Goal: Navigation & Orientation: Find specific page/section

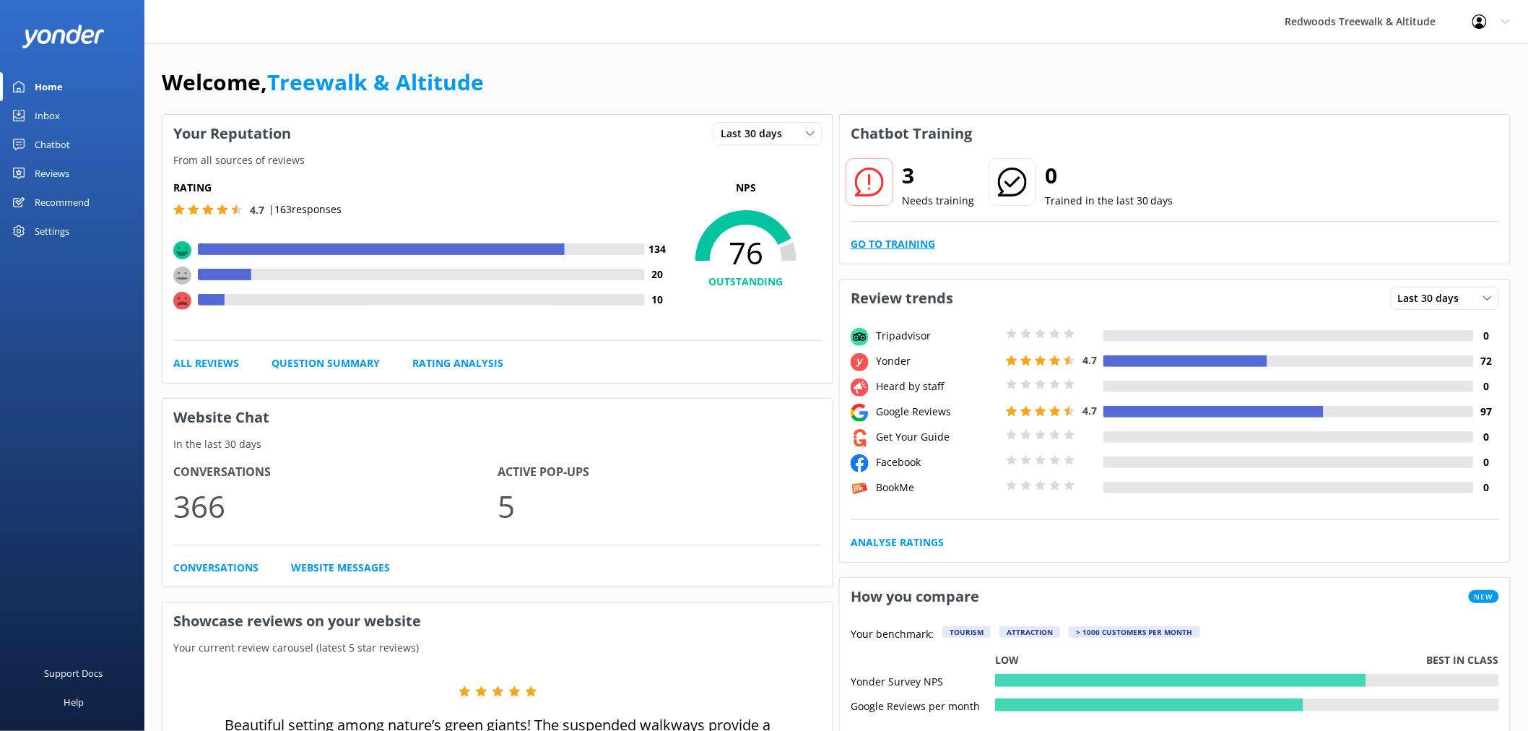
click at [899, 242] on link "Go to Training" at bounding box center [892, 244] width 84 height 16
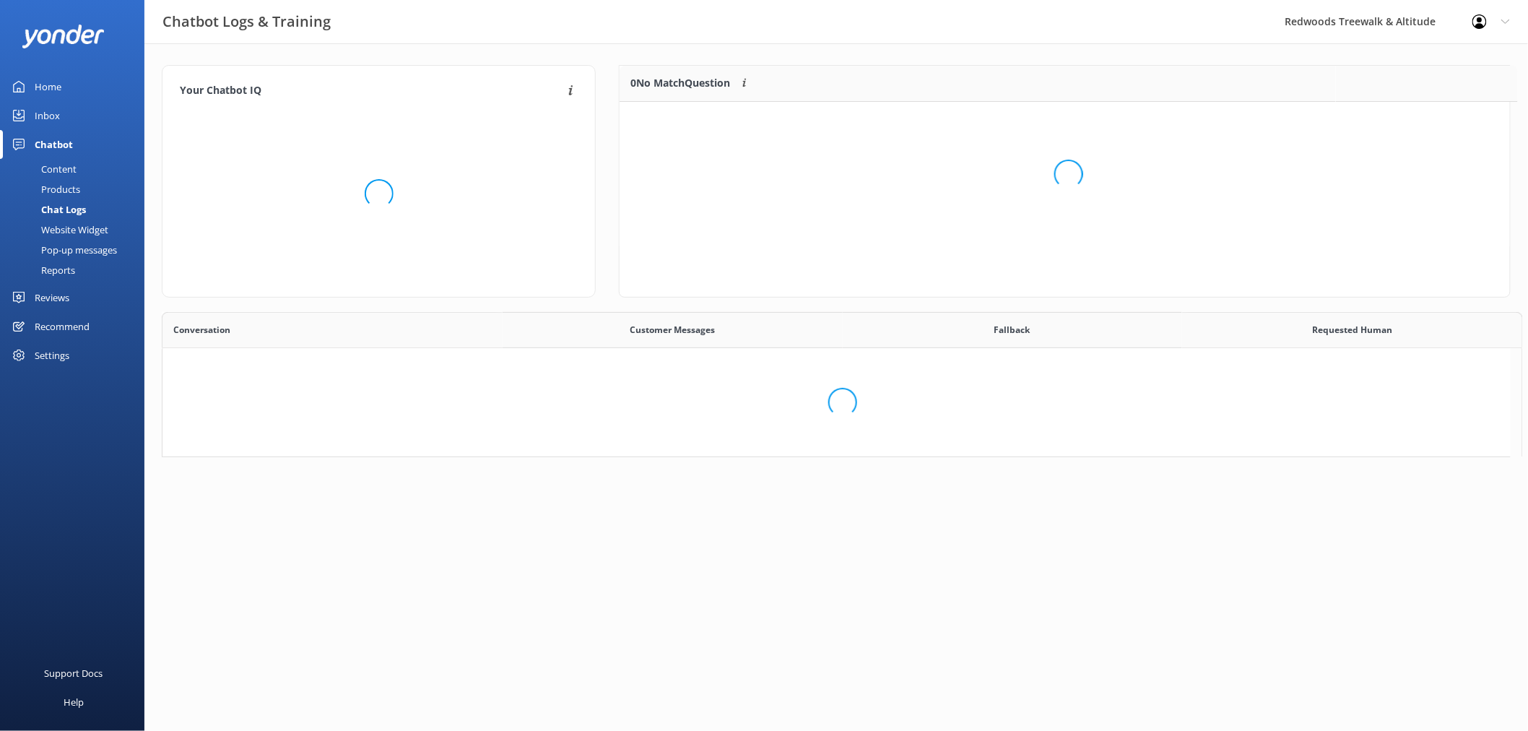
scroll to position [12, 12]
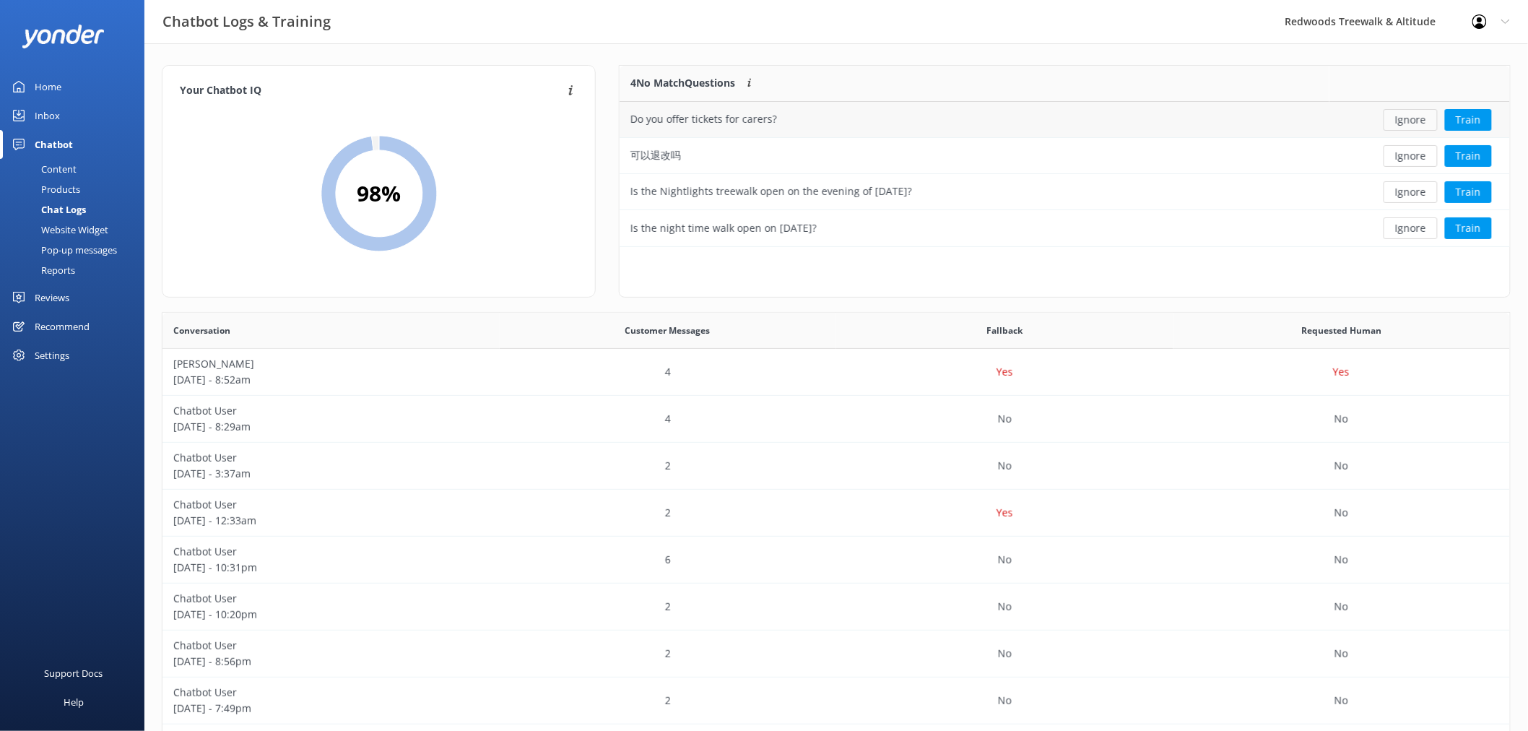
click at [1419, 119] on button "Ignore" at bounding box center [1410, 120] width 54 height 22
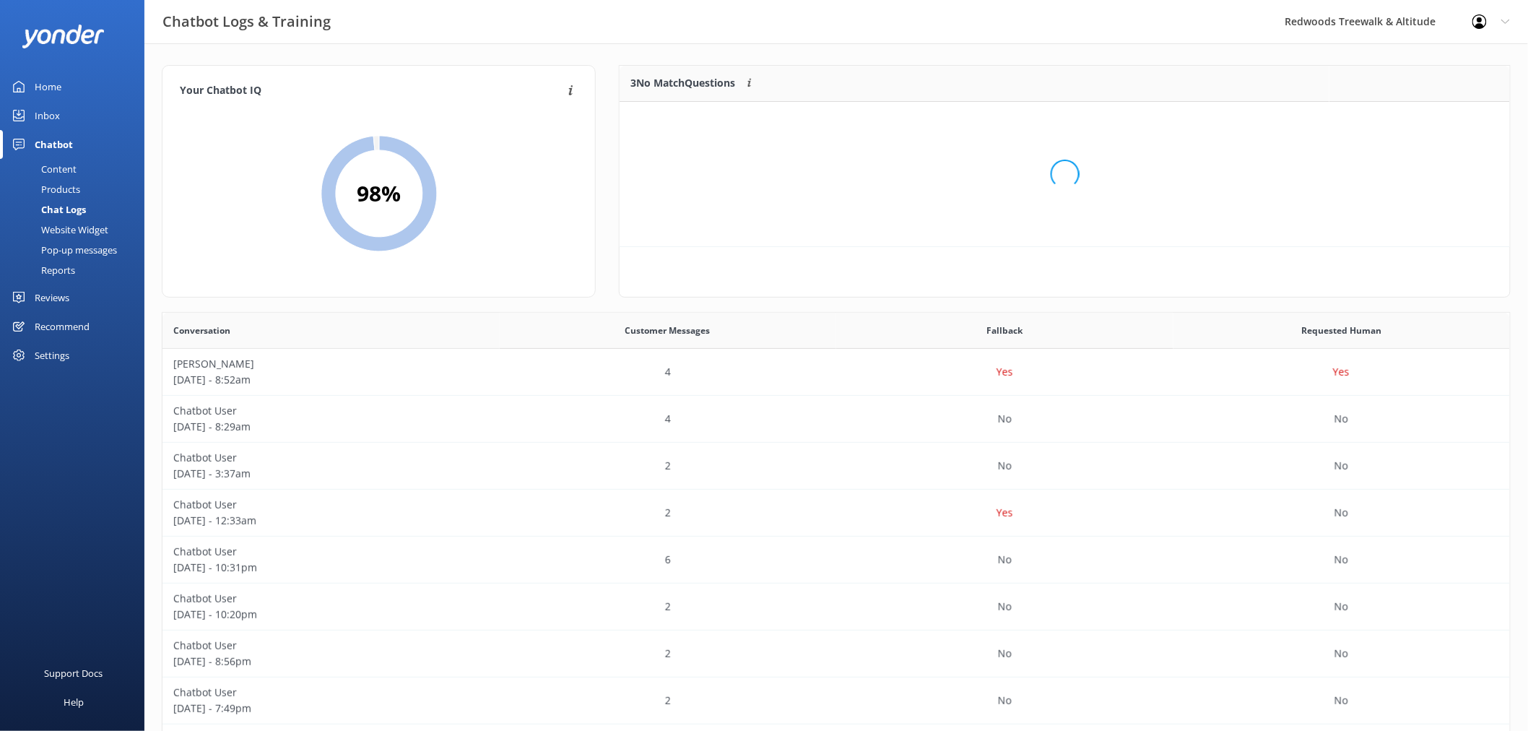
scroll to position [133, 877]
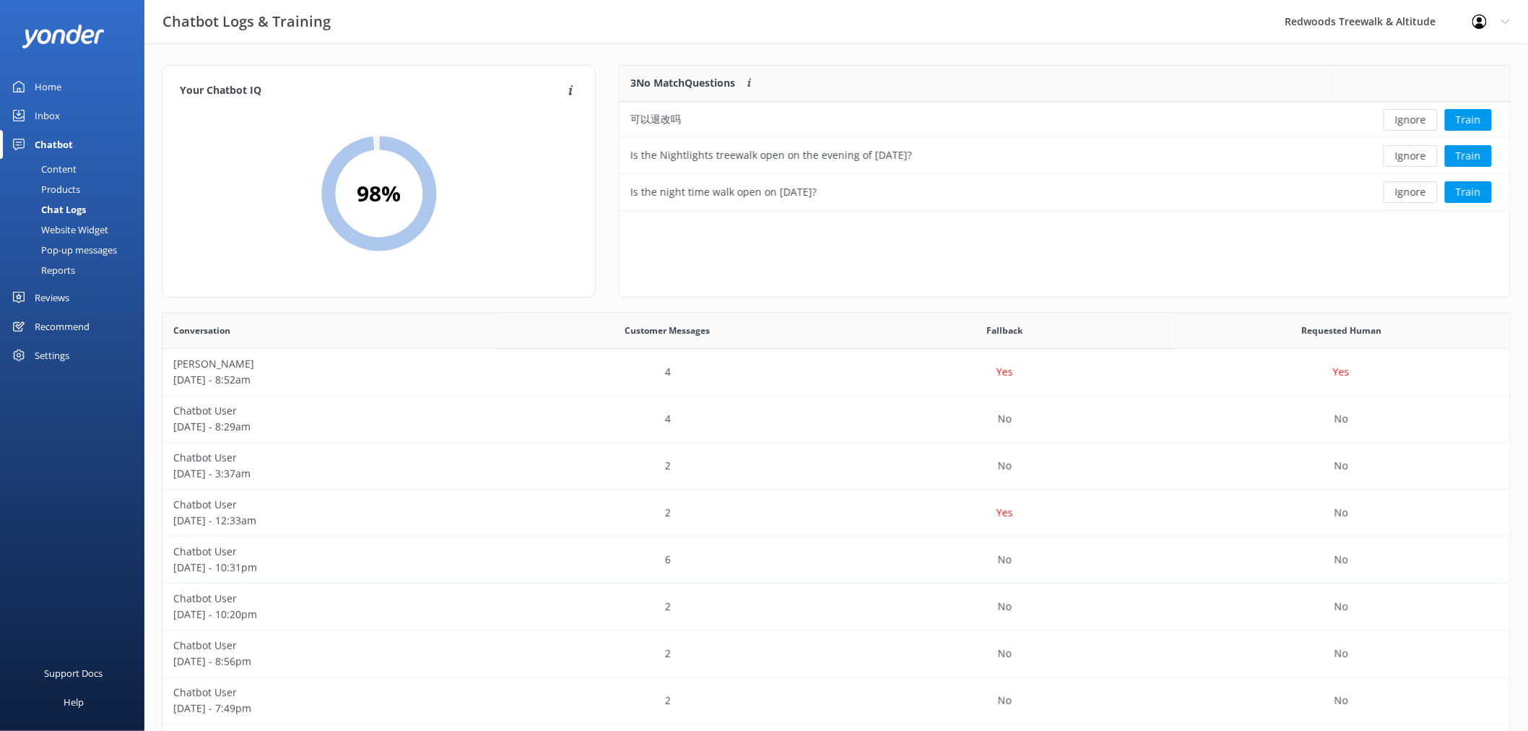
click at [1419, 119] on button "Ignore" at bounding box center [1410, 120] width 54 height 22
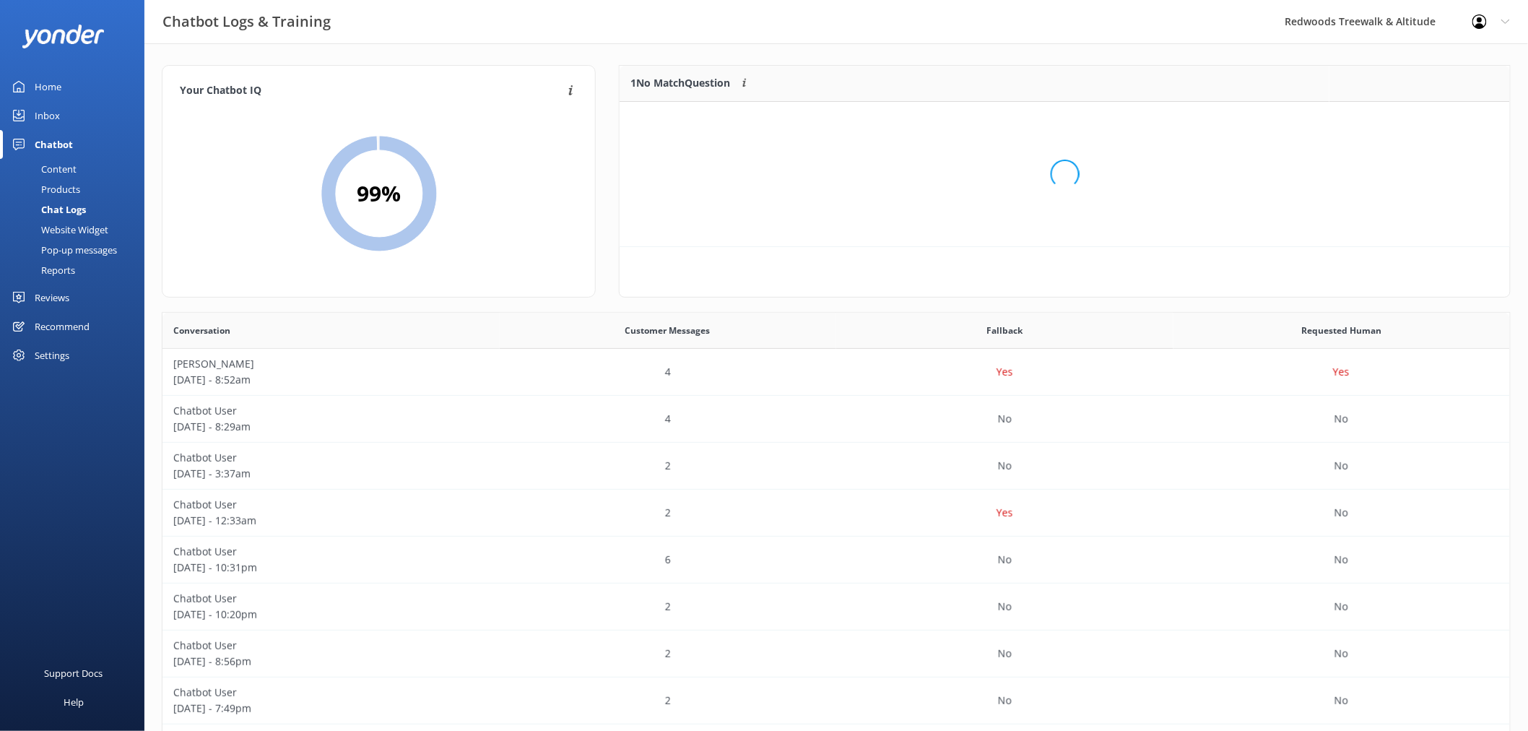
scroll to position [61, 877]
click at [1419, 119] on button "Ignore" at bounding box center [1410, 120] width 54 height 22
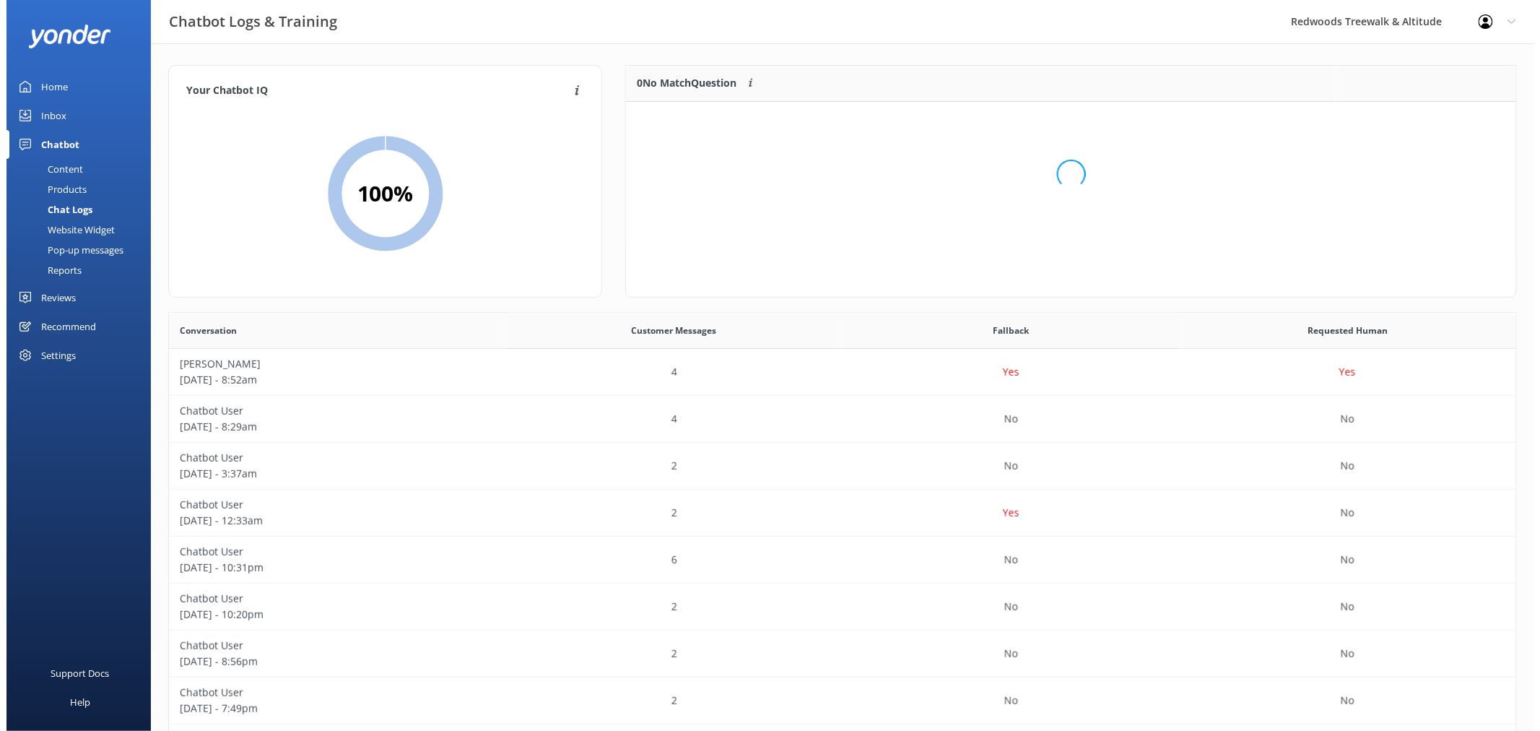
scroll to position [168, 877]
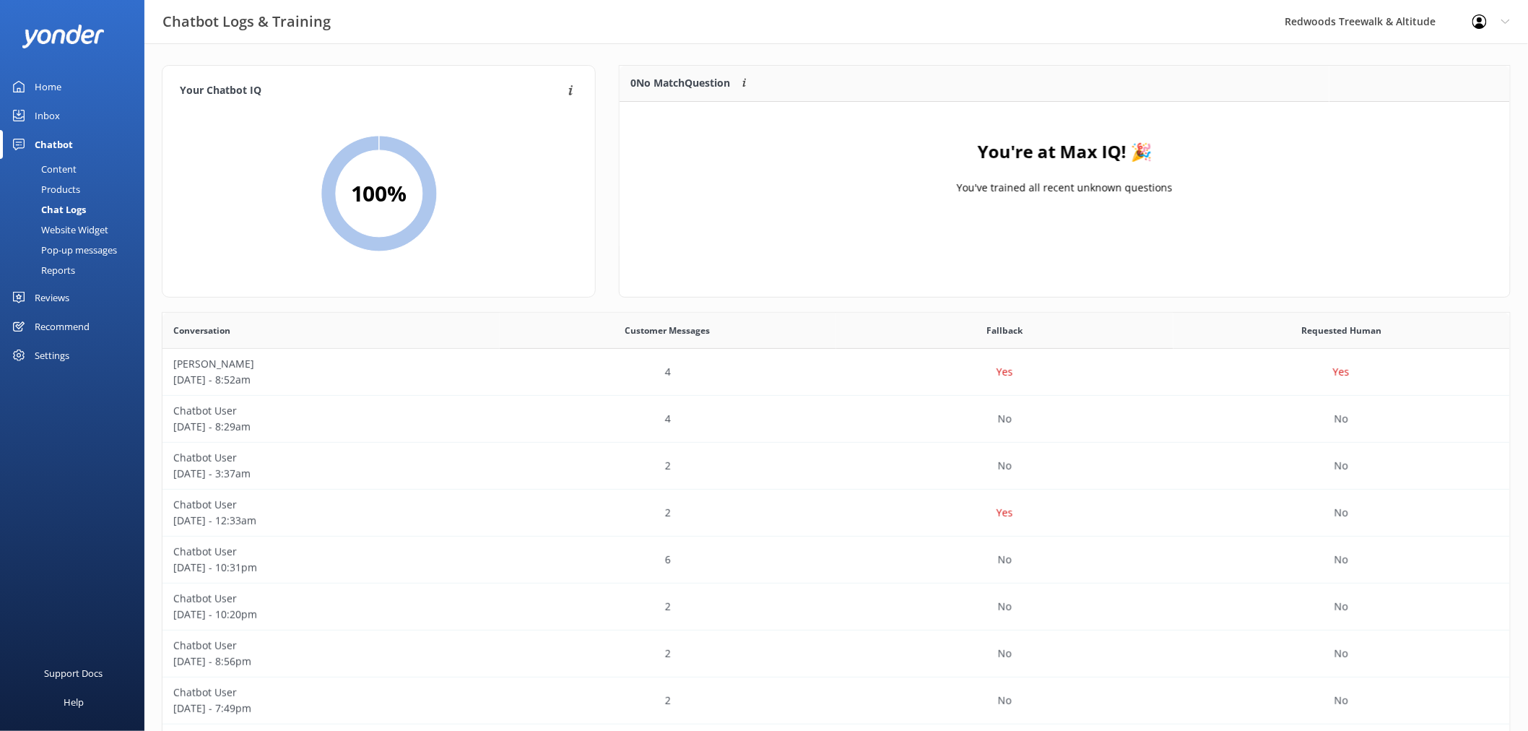
click at [76, 120] on link "Inbox" at bounding box center [72, 115] width 144 height 29
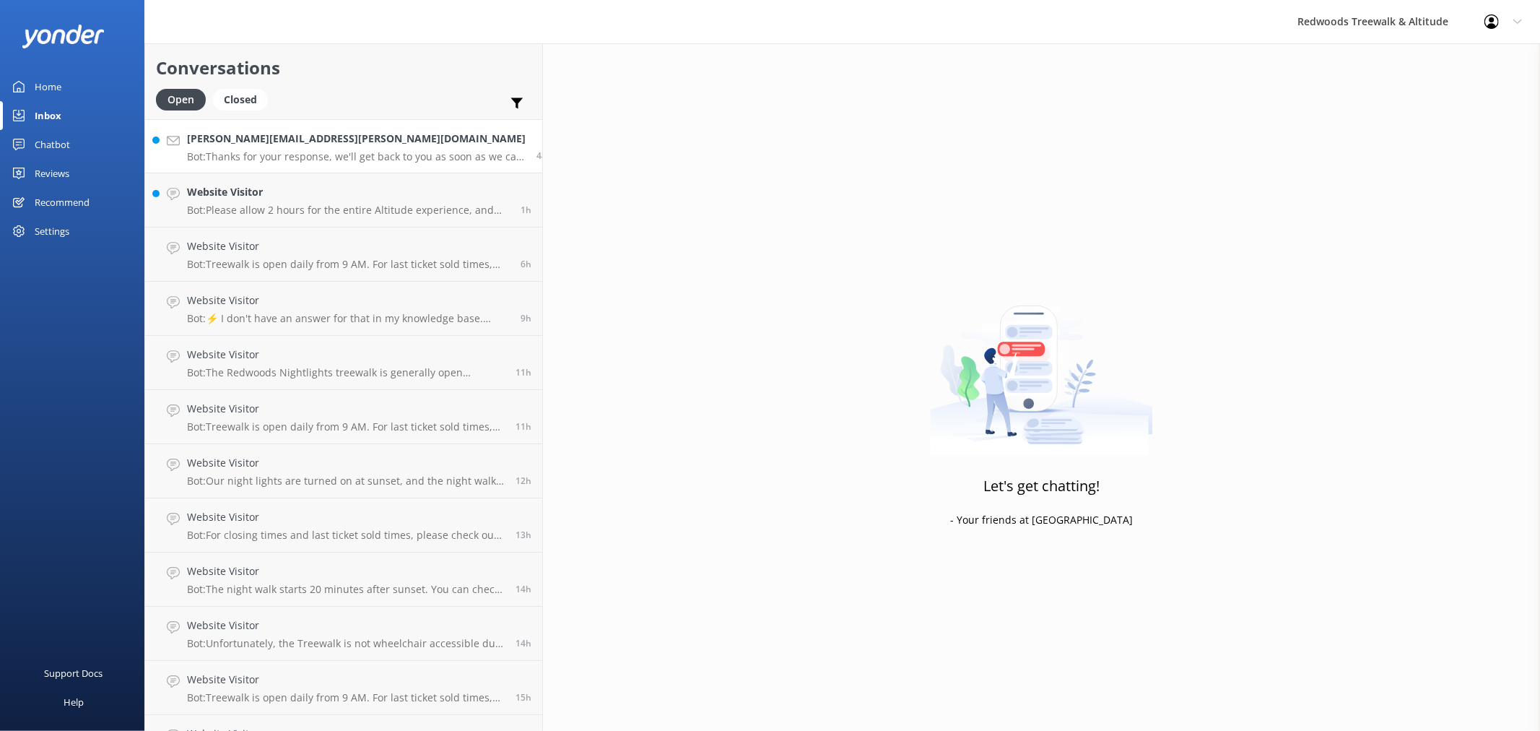
click at [270, 162] on p "Bot: Thanks for your response, we'll get back to you as soon as we can during o…" at bounding box center [356, 156] width 339 height 13
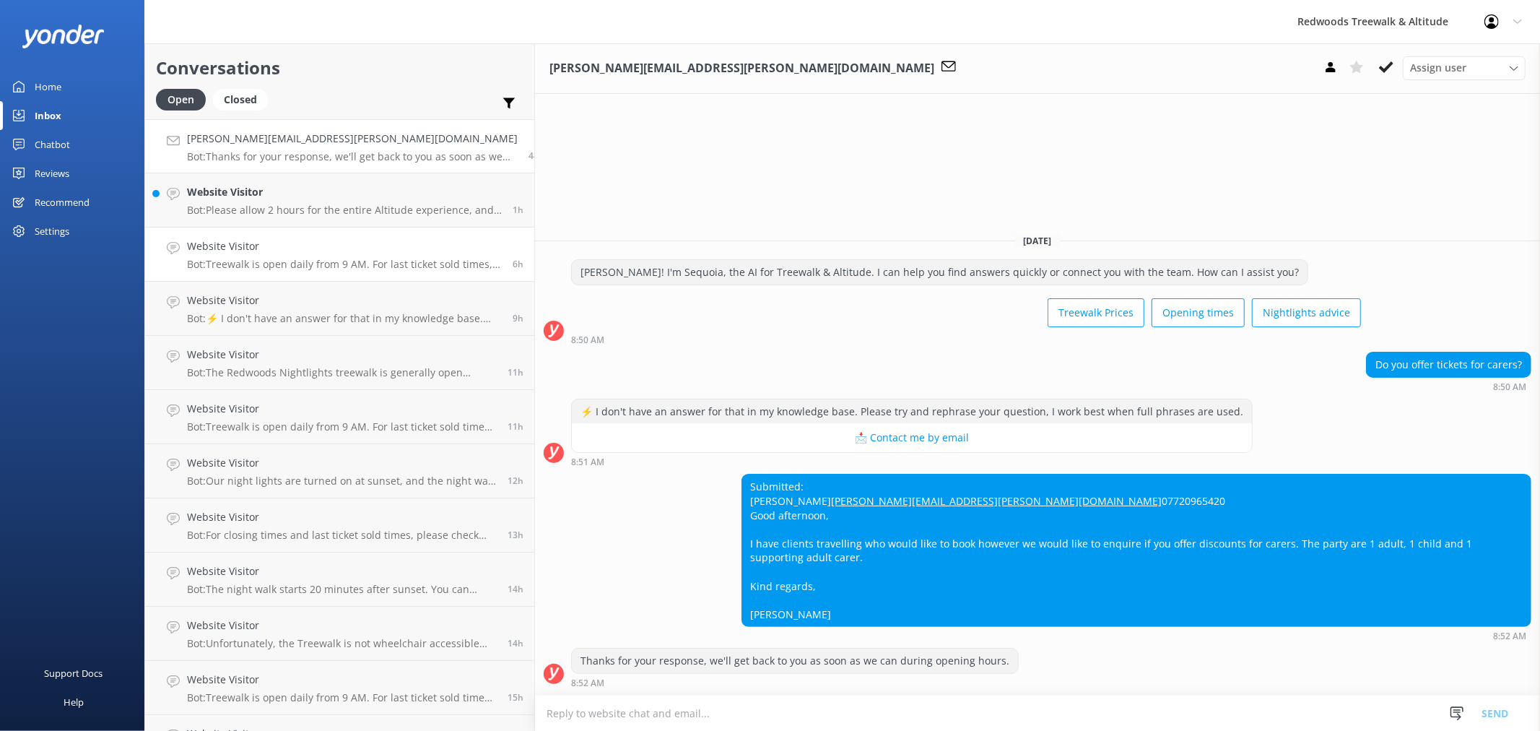
drag, startPoint x: 284, startPoint y: 247, endPoint x: 284, endPoint y: 233, distance: 13.7
click at [284, 247] on h4 "Website Visitor" at bounding box center [344, 246] width 315 height 16
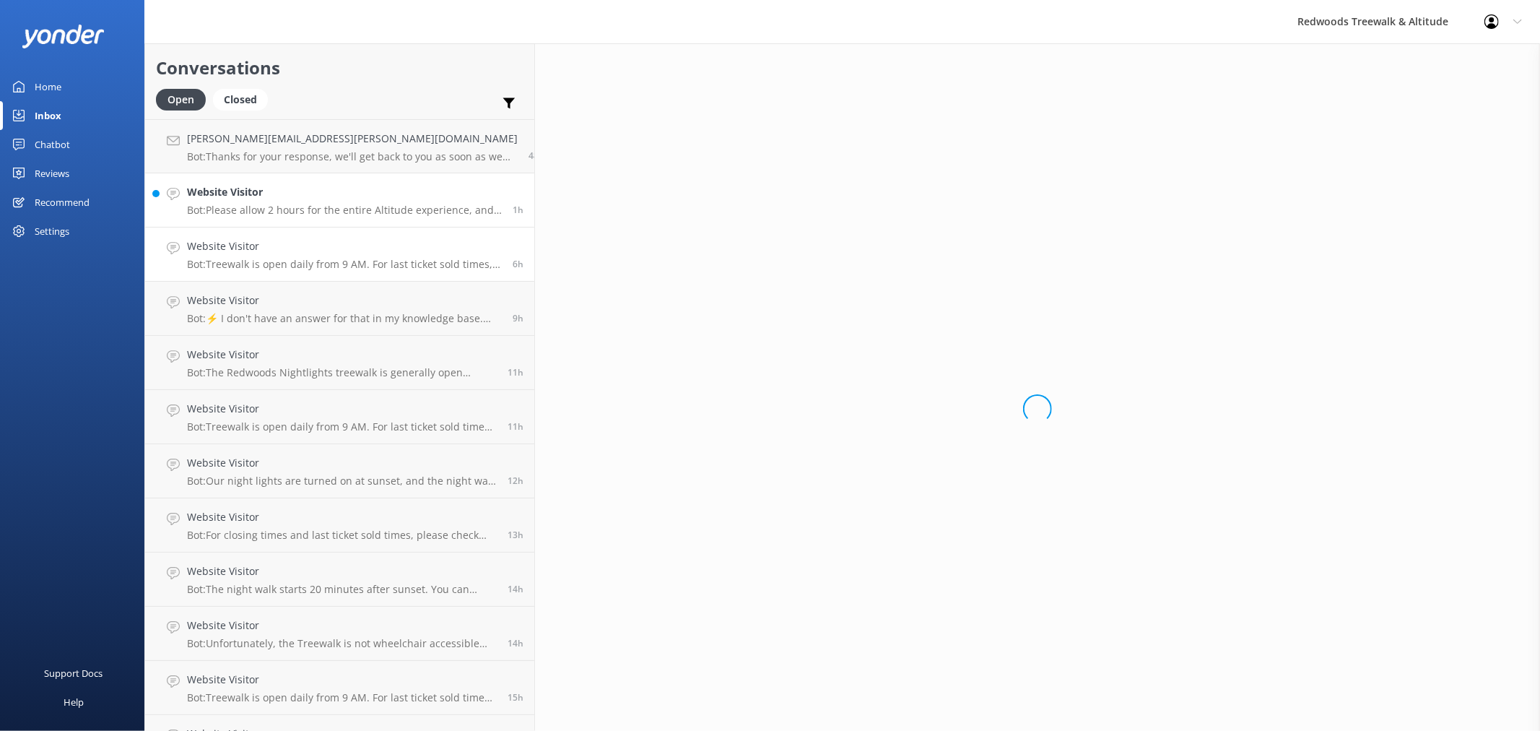
click at [285, 201] on div "Website Visitor Bot: Please allow 2 hours for the entire Altitude experience, a…" at bounding box center [344, 200] width 315 height 32
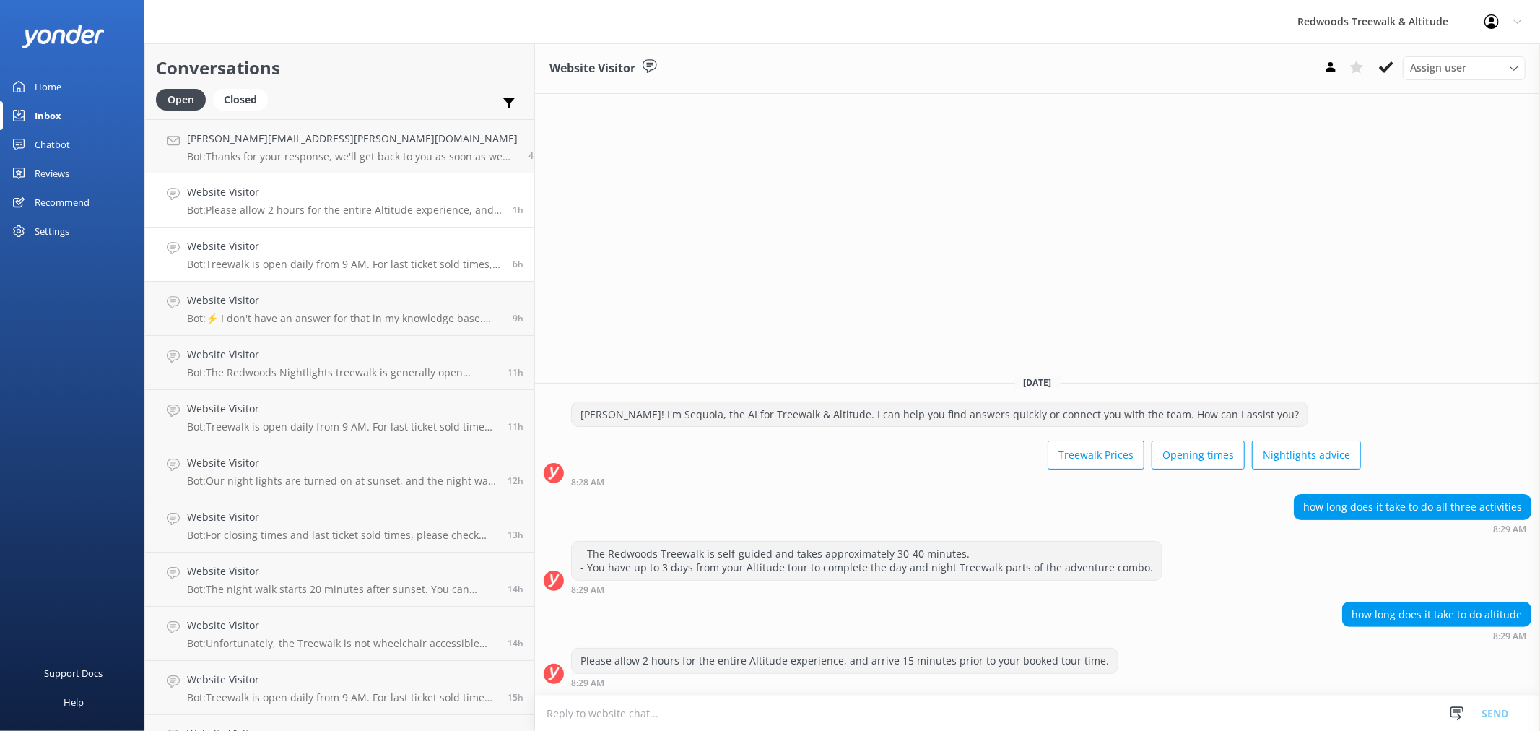
click at [354, 263] on p "Bot: Treewalk is open daily from 9 AM. For last ticket sold times, please check…" at bounding box center [344, 264] width 315 height 13
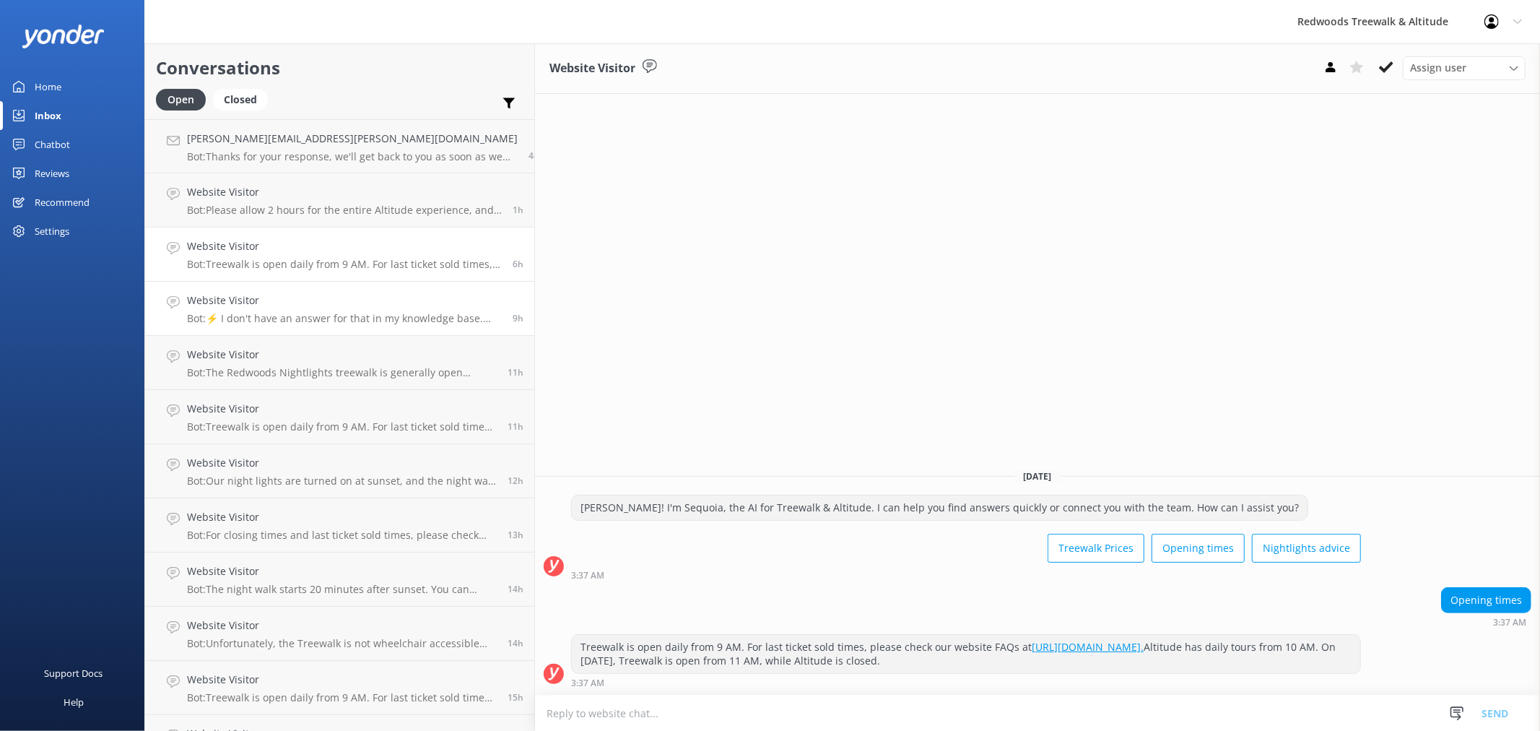
click at [292, 298] on h4 "Website Visitor" at bounding box center [344, 300] width 315 height 16
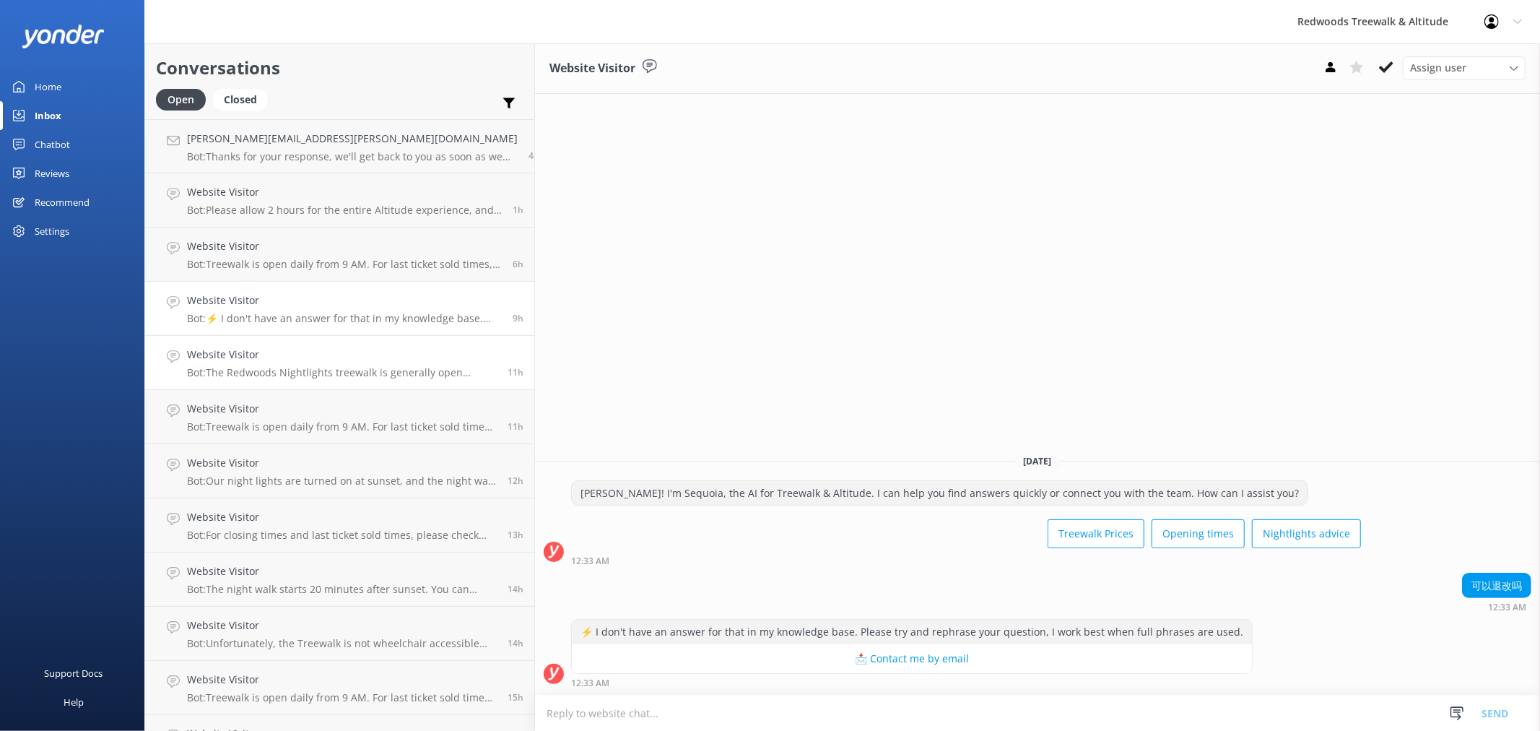
click at [341, 356] on h4 "Website Visitor" at bounding box center [342, 355] width 310 height 16
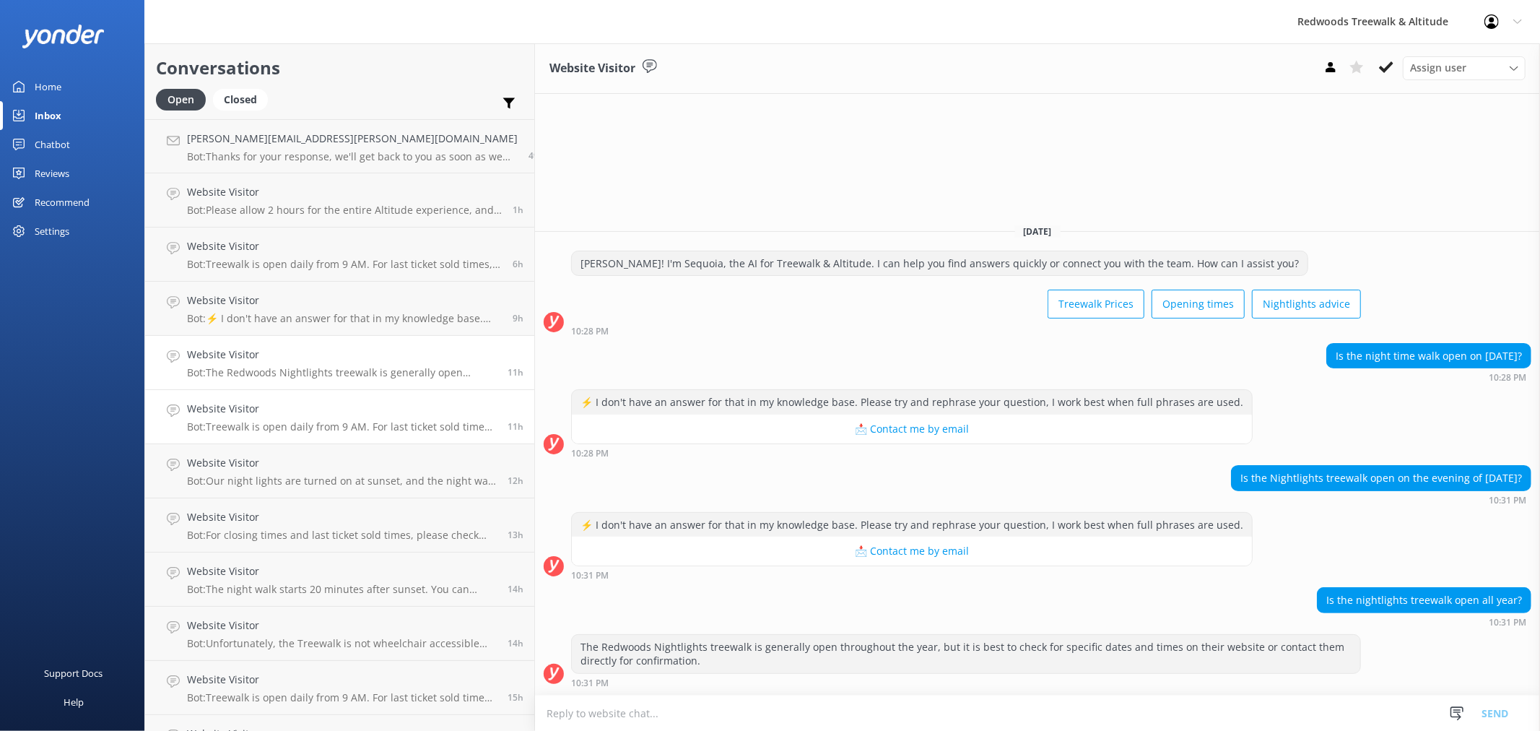
click at [326, 401] on h4 "Website Visitor" at bounding box center [342, 409] width 310 height 16
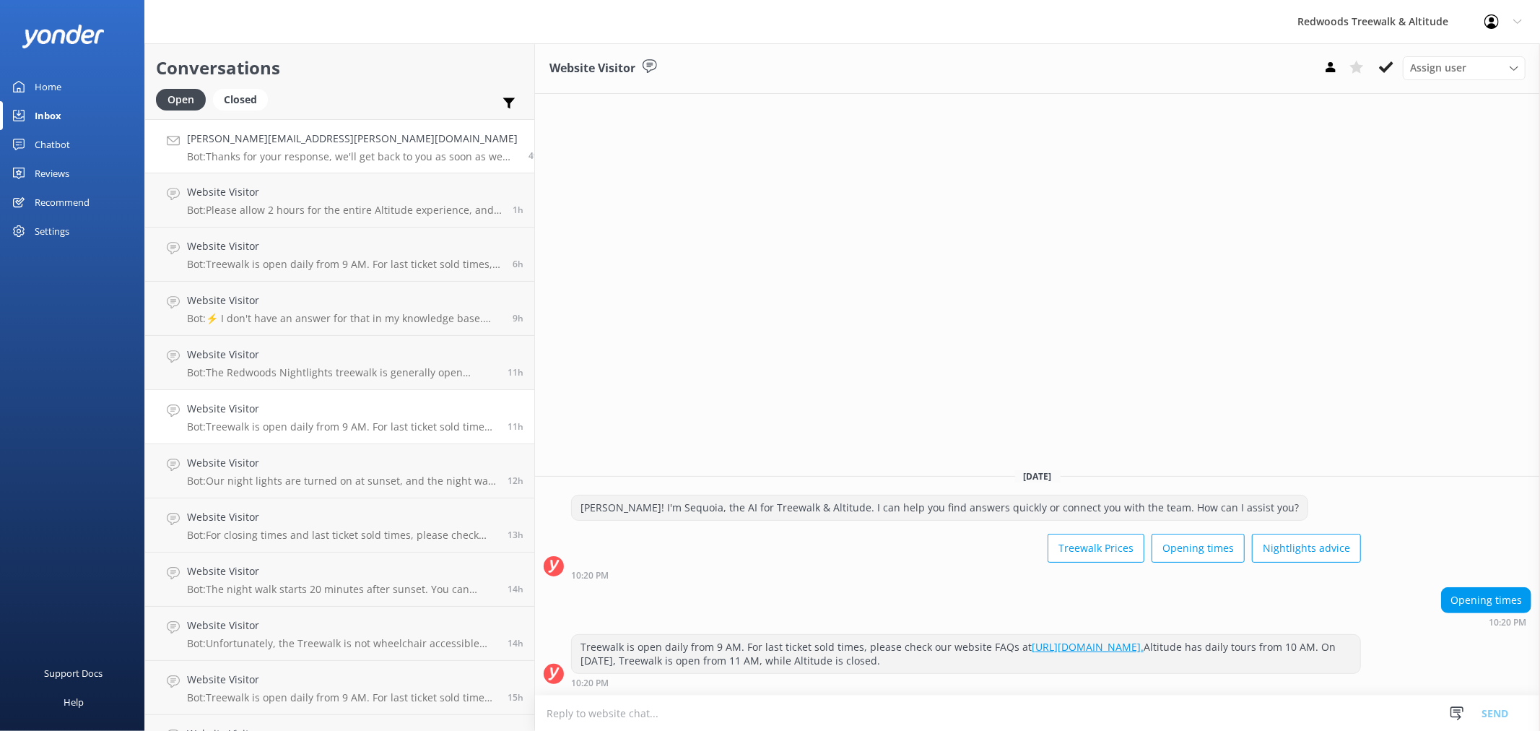
click at [296, 156] on p "Bot: Thanks for your response, we'll get back to you as soon as we can during o…" at bounding box center [352, 156] width 331 height 13
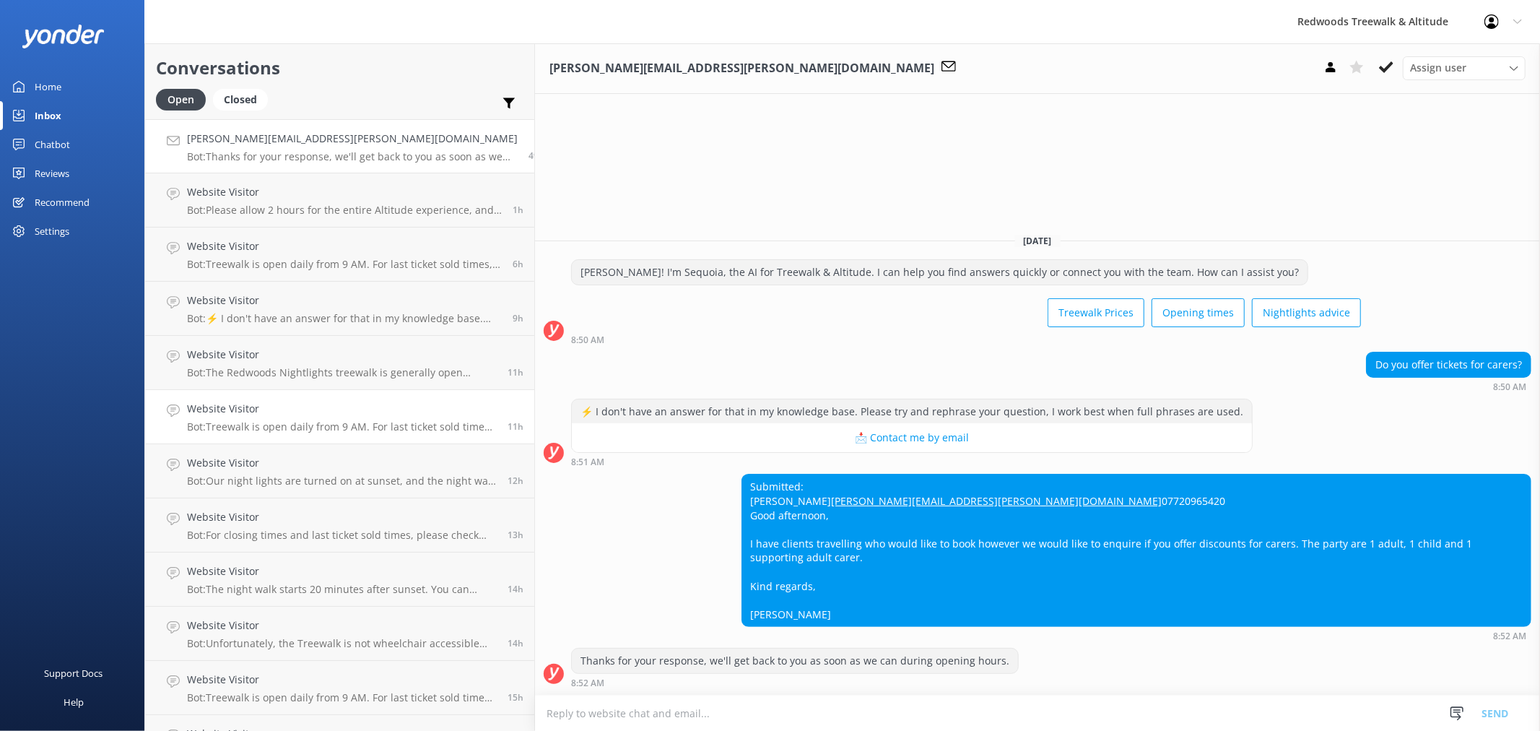
click at [284, 412] on h4 "Website Visitor" at bounding box center [342, 409] width 310 height 16
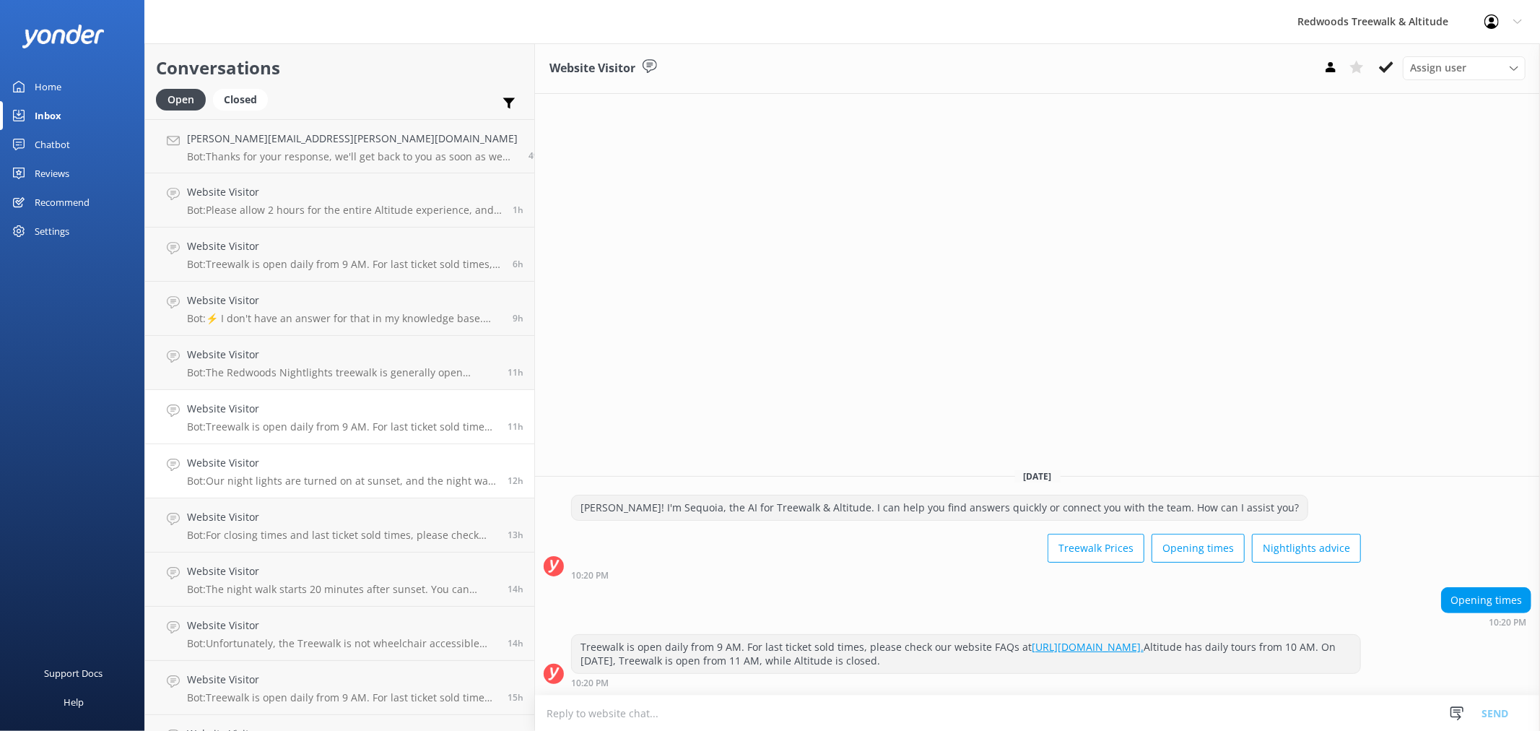
click at [282, 495] on link "Website Visitor Bot: Our night lights are turned on at sunset, and the night wa…" at bounding box center [339, 471] width 389 height 54
click at [272, 538] on p "Bot: For closing times and last ticket sold times, please check our website FAQ…" at bounding box center [342, 534] width 310 height 13
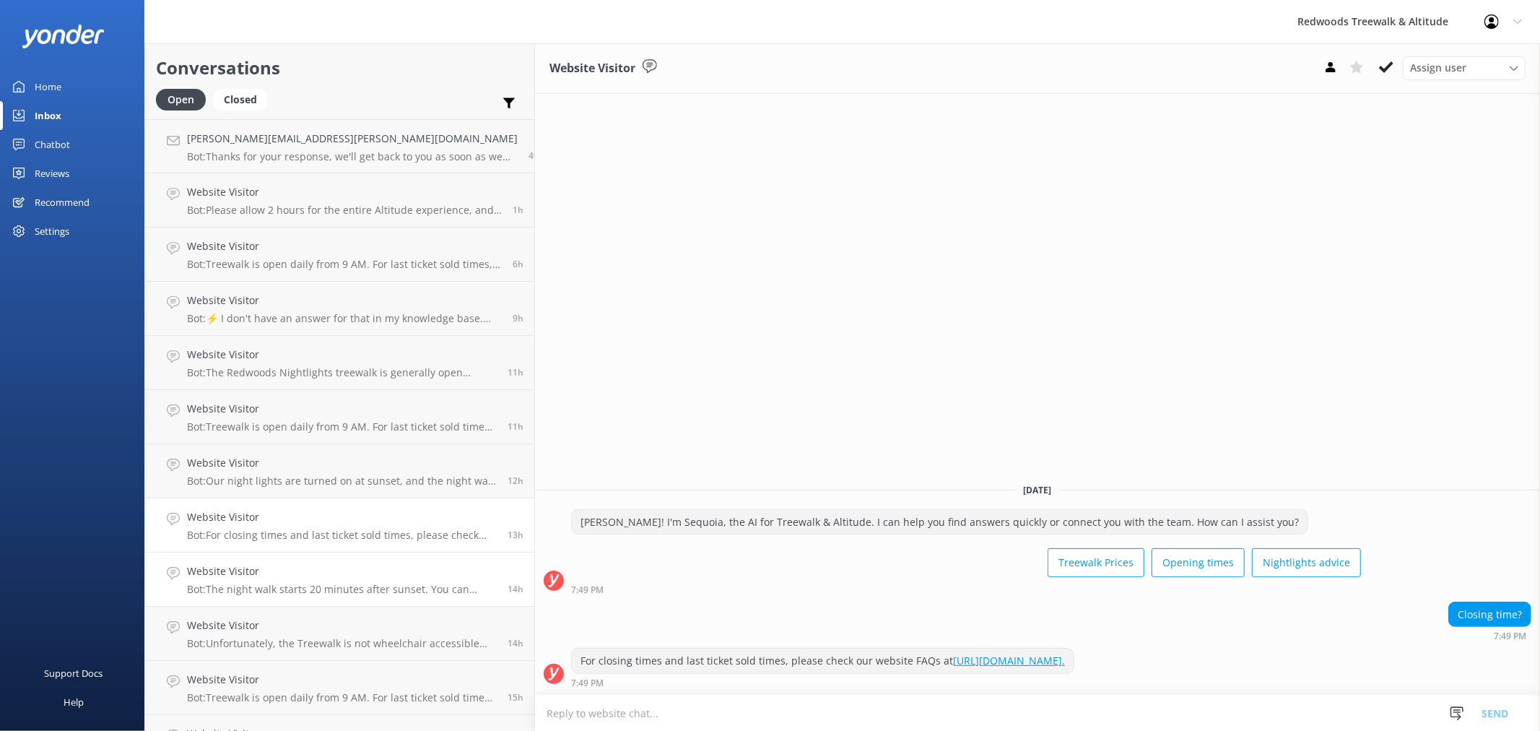
click at [291, 576] on h4 "Website Visitor" at bounding box center [342, 571] width 310 height 16
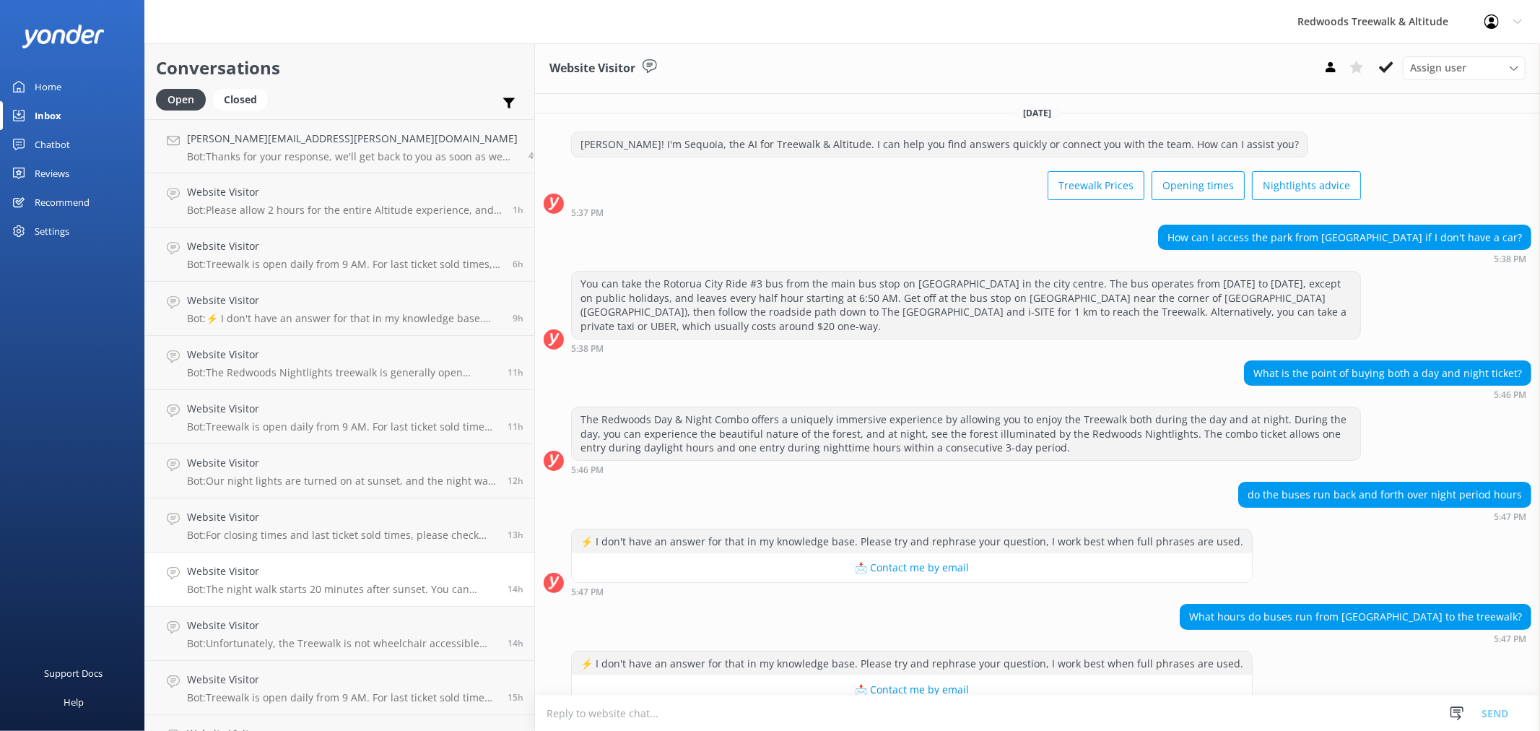
scroll to position [149, 0]
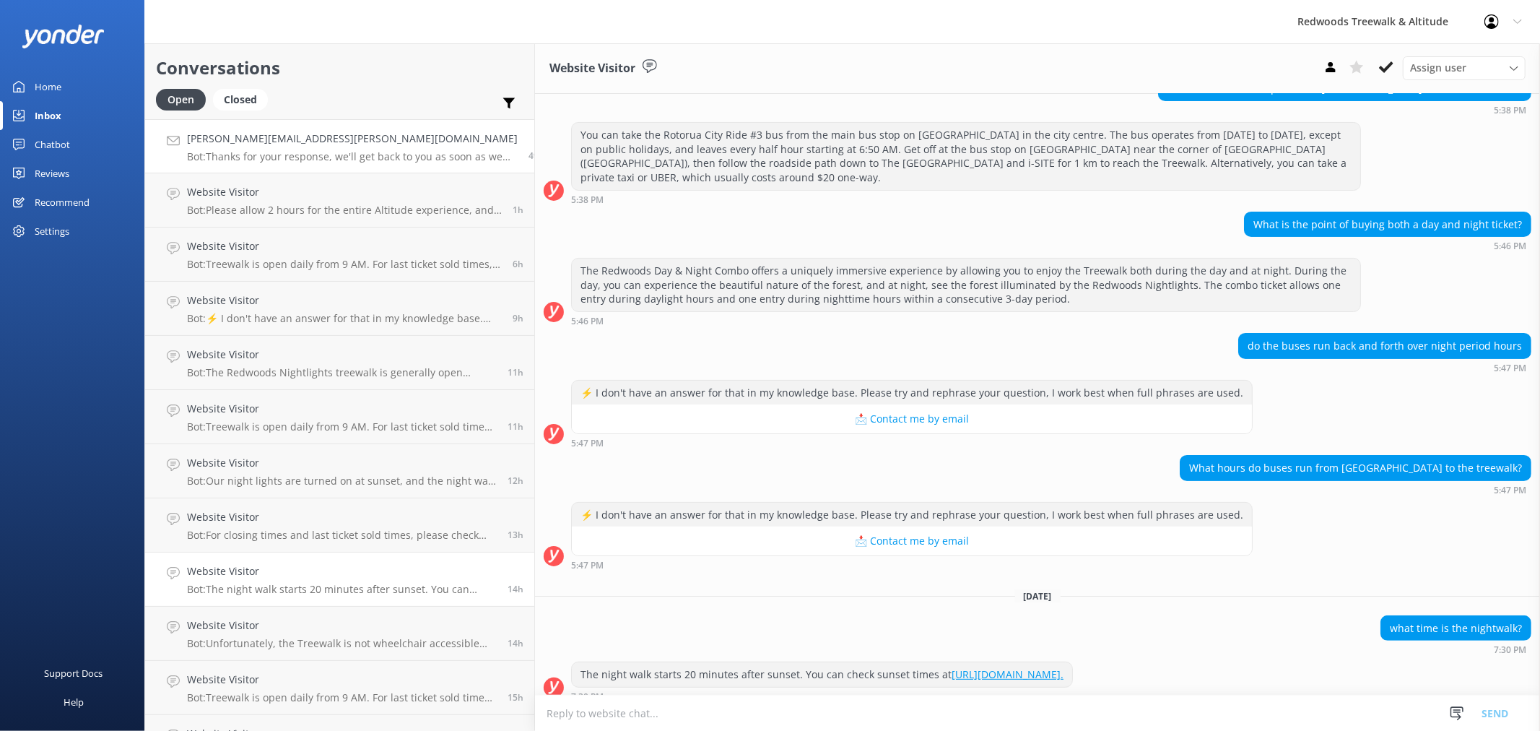
click at [305, 163] on link "[PERSON_NAME][EMAIL_ADDRESS][PERSON_NAME][DOMAIN_NAME] Bot: Thanks for your res…" at bounding box center [339, 146] width 389 height 54
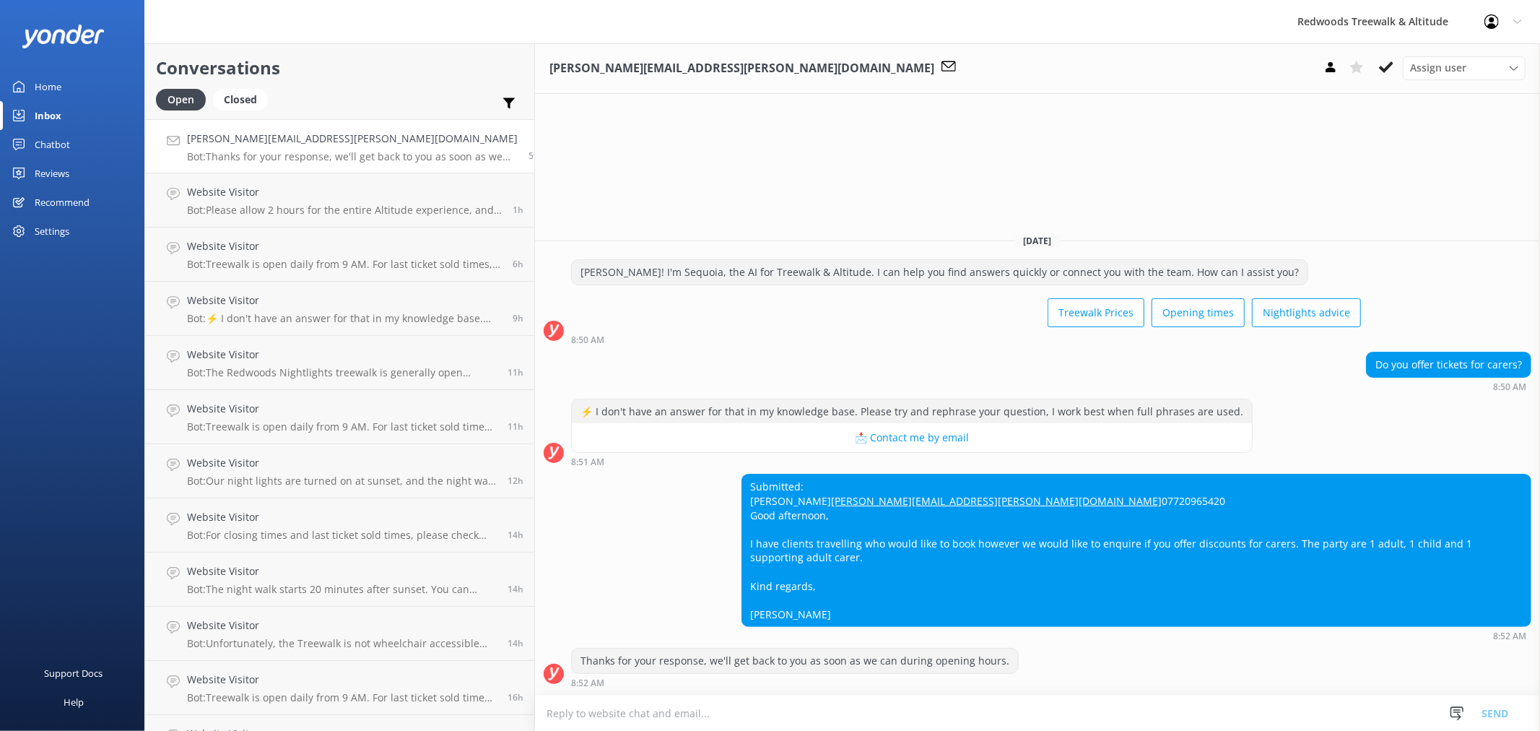
click at [97, 145] on link "Chatbot" at bounding box center [72, 144] width 144 height 29
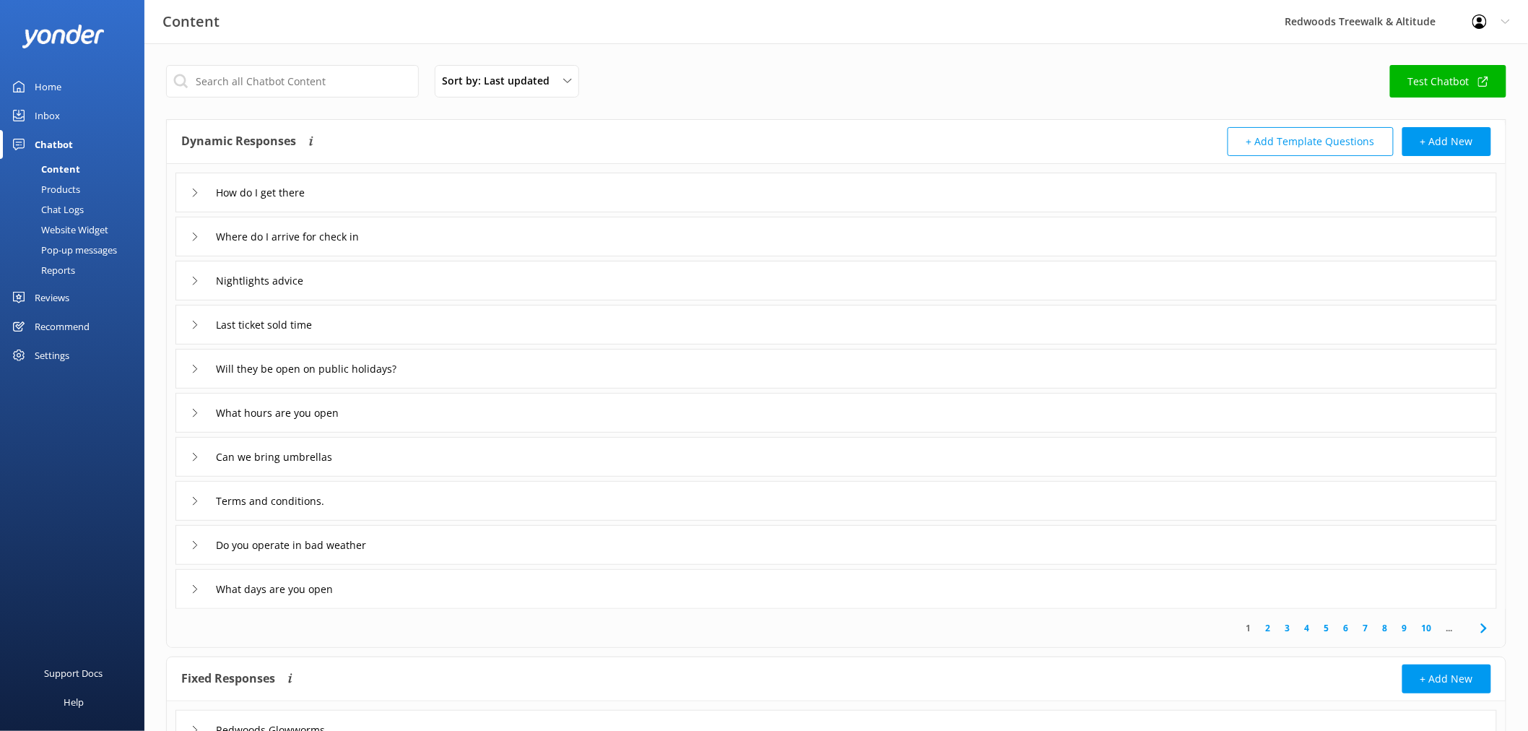
click at [90, 296] on link "Reviews" at bounding box center [72, 297] width 144 height 29
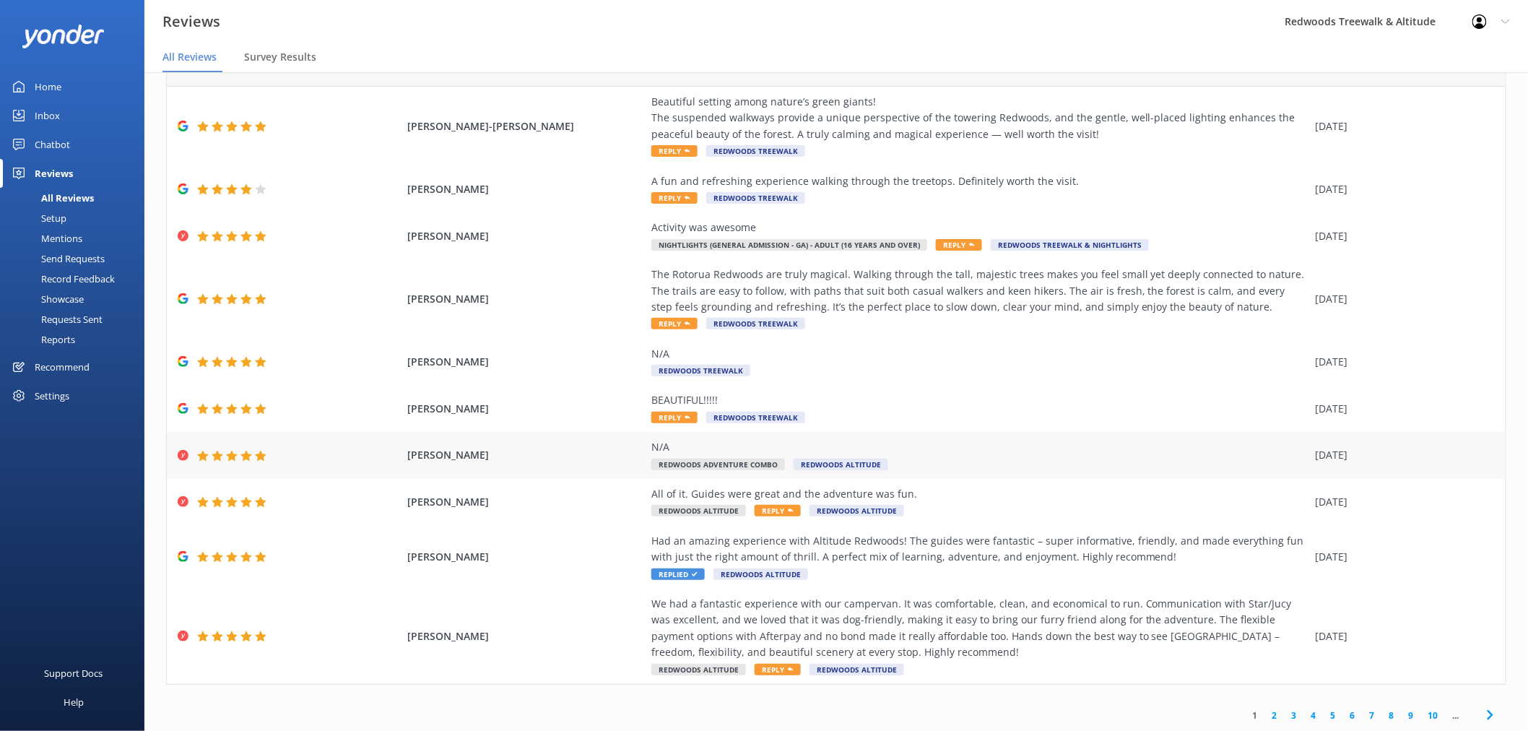
scroll to position [29, 0]
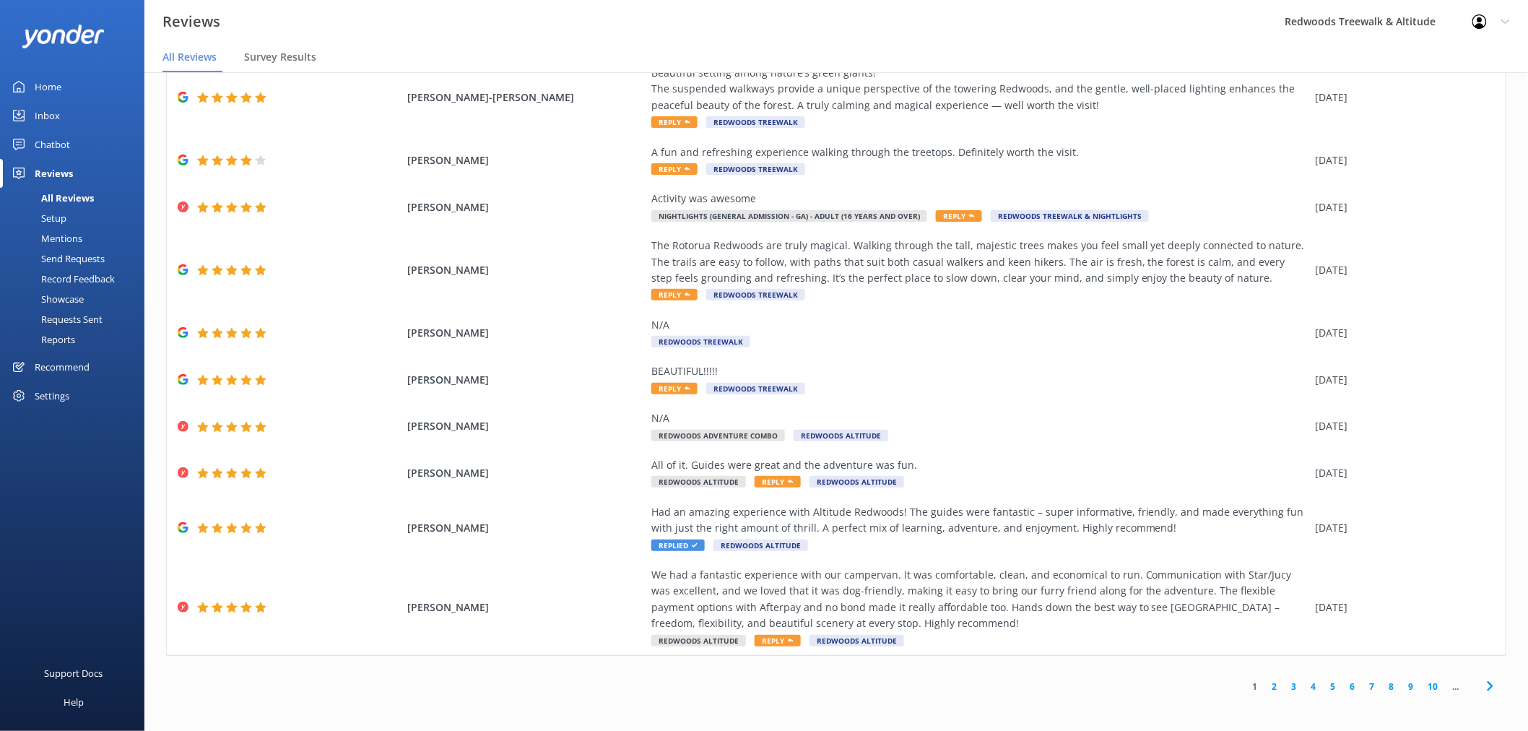
click at [1265, 684] on link "2" at bounding box center [1274, 686] width 19 height 14
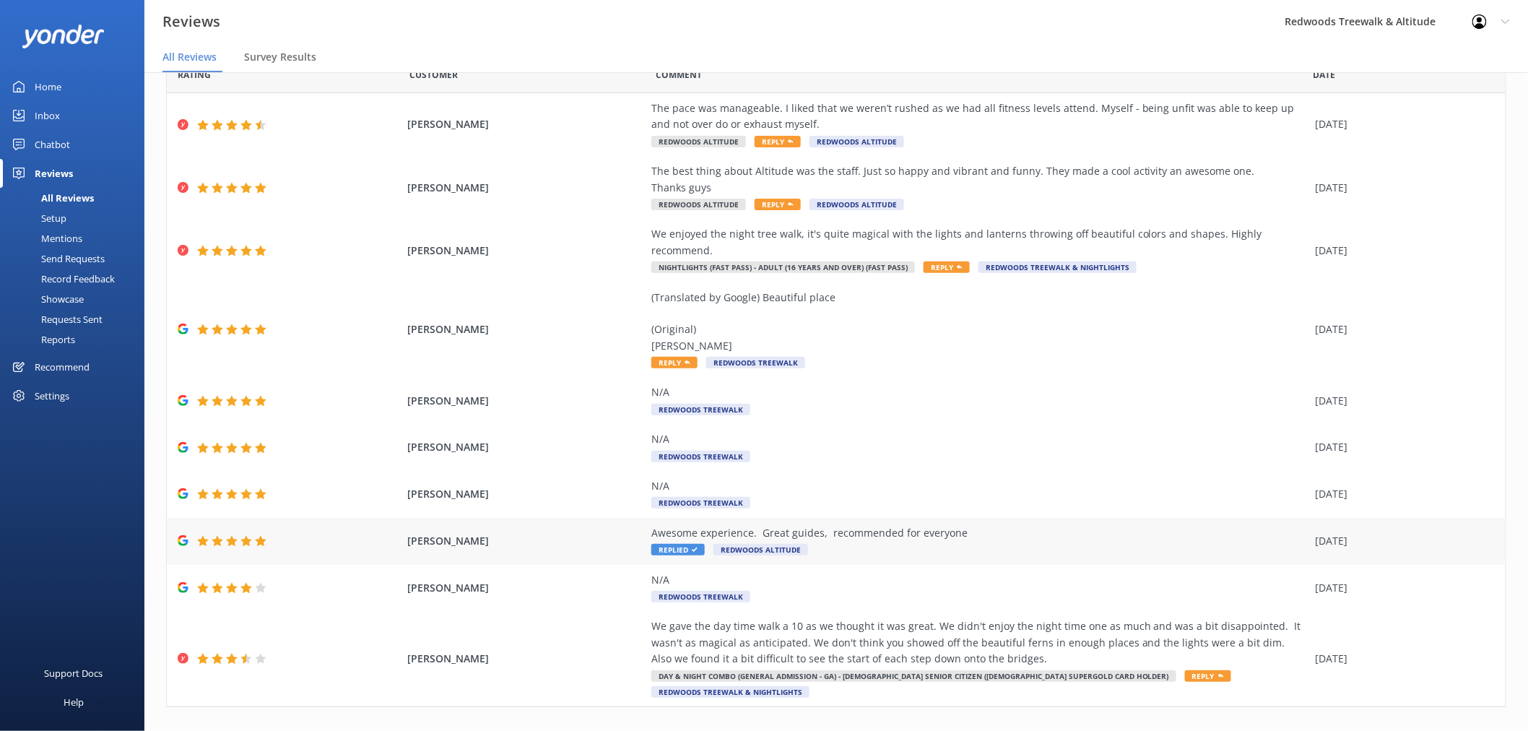
scroll to position [58, 0]
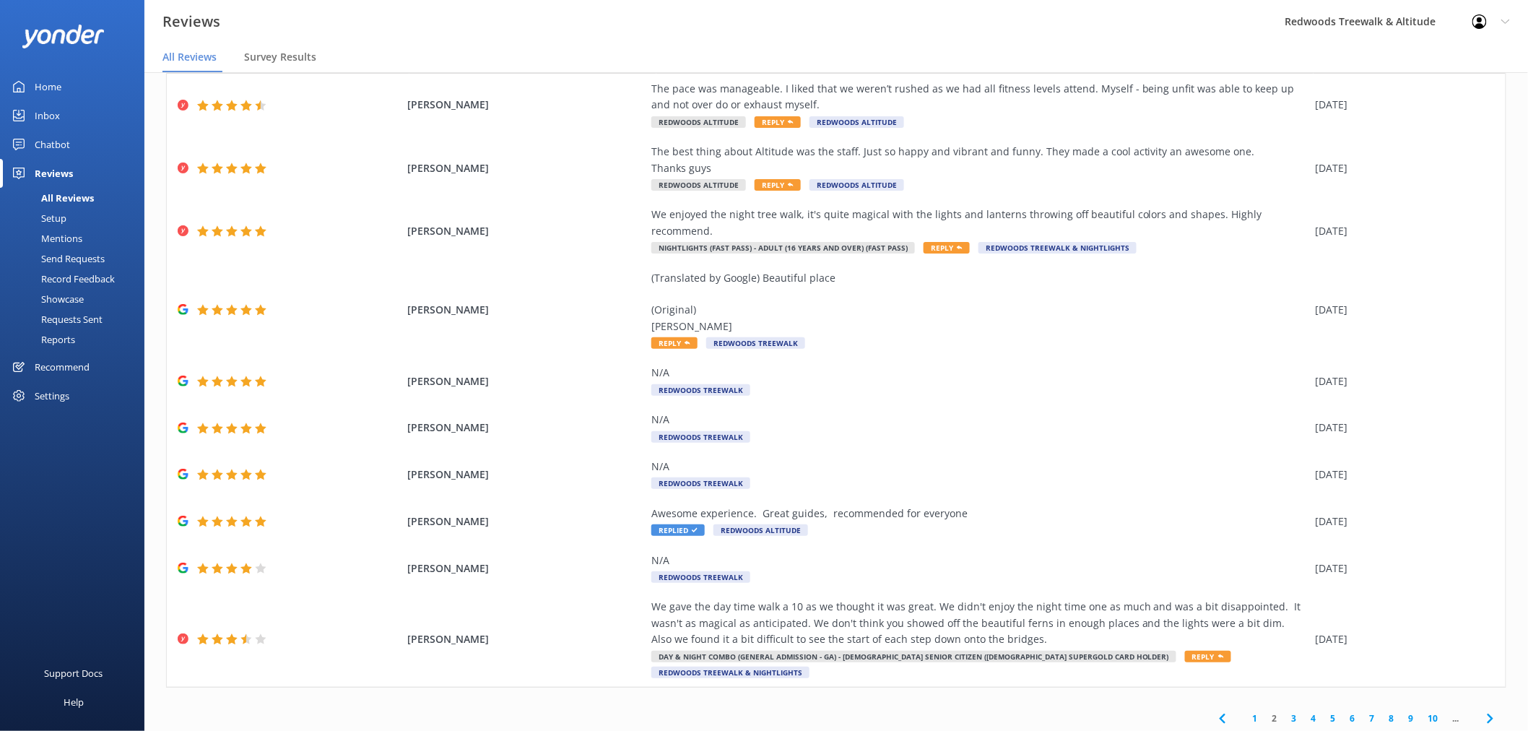
click at [1284, 711] on link "3" at bounding box center [1293, 718] width 19 height 14
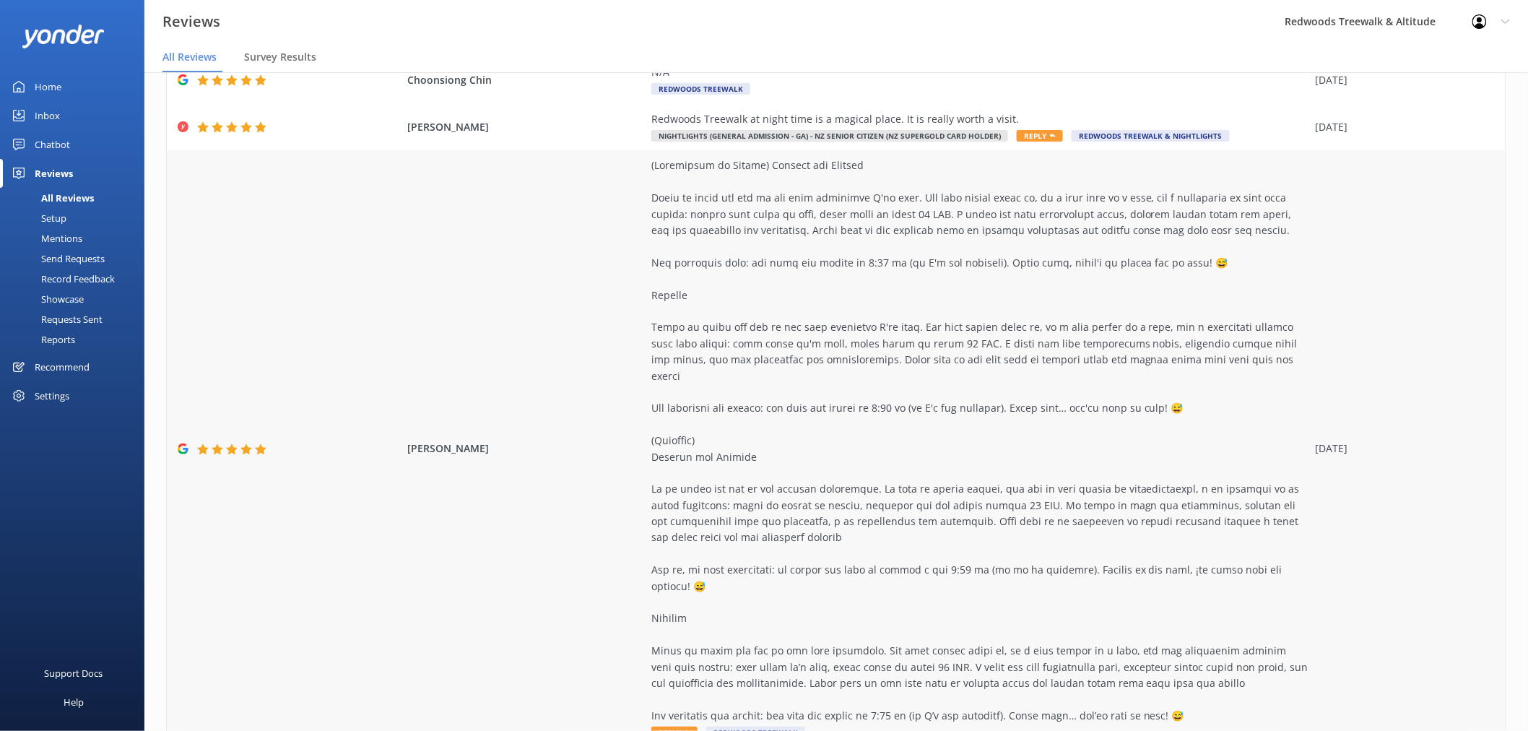
scroll to position [321, 0]
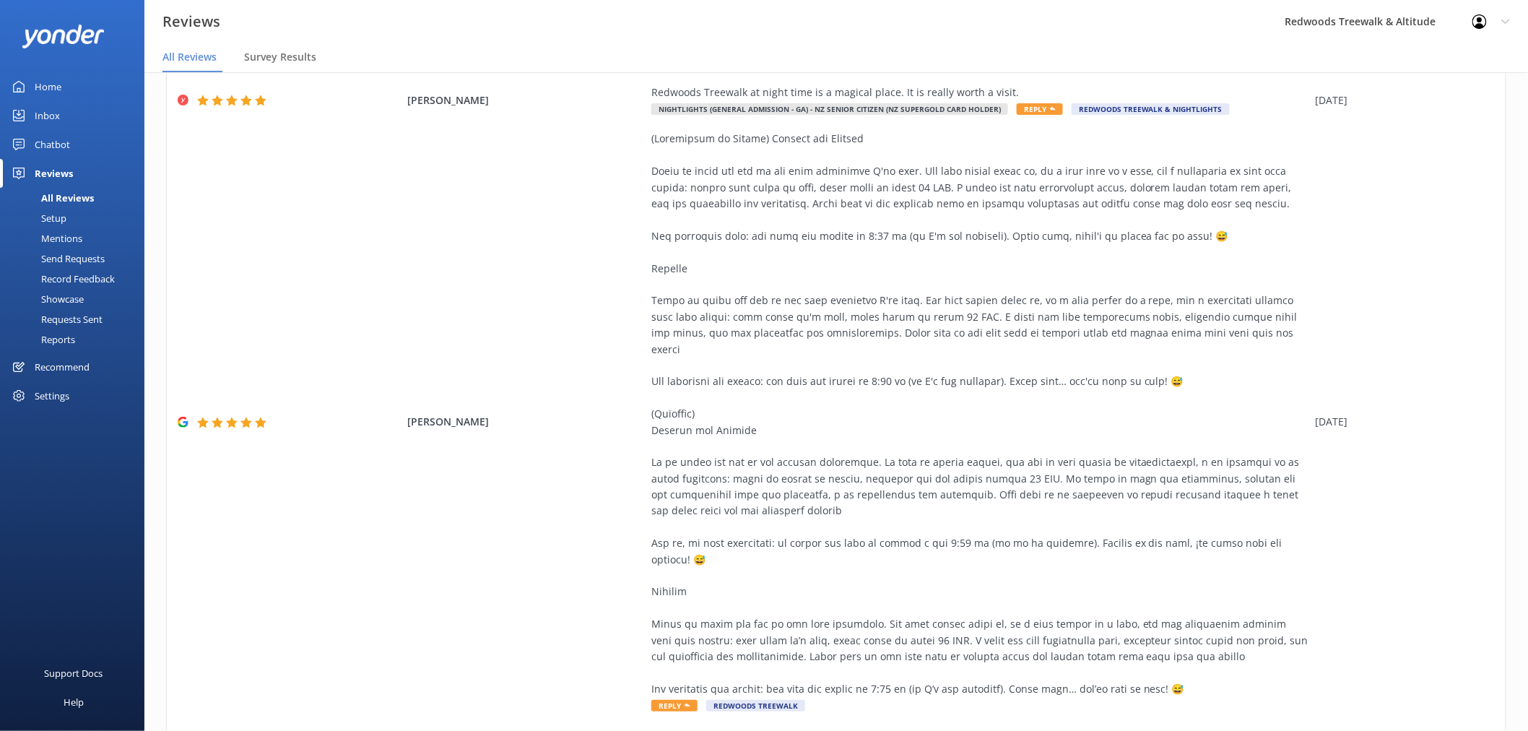
click at [94, 92] on link "Home" at bounding box center [72, 86] width 144 height 29
